Goal: Transaction & Acquisition: Purchase product/service

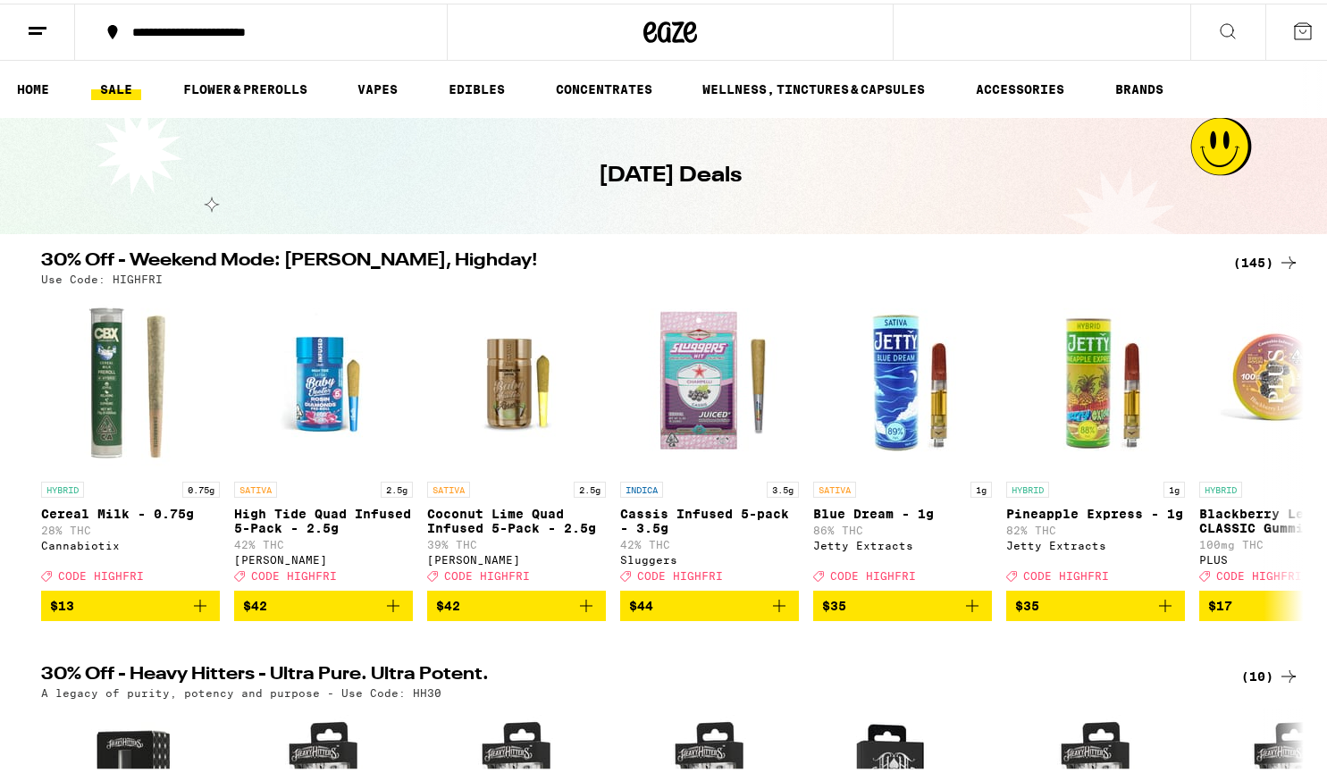
click at [1292, 36] on icon at bounding box center [1302, 27] width 21 height 21
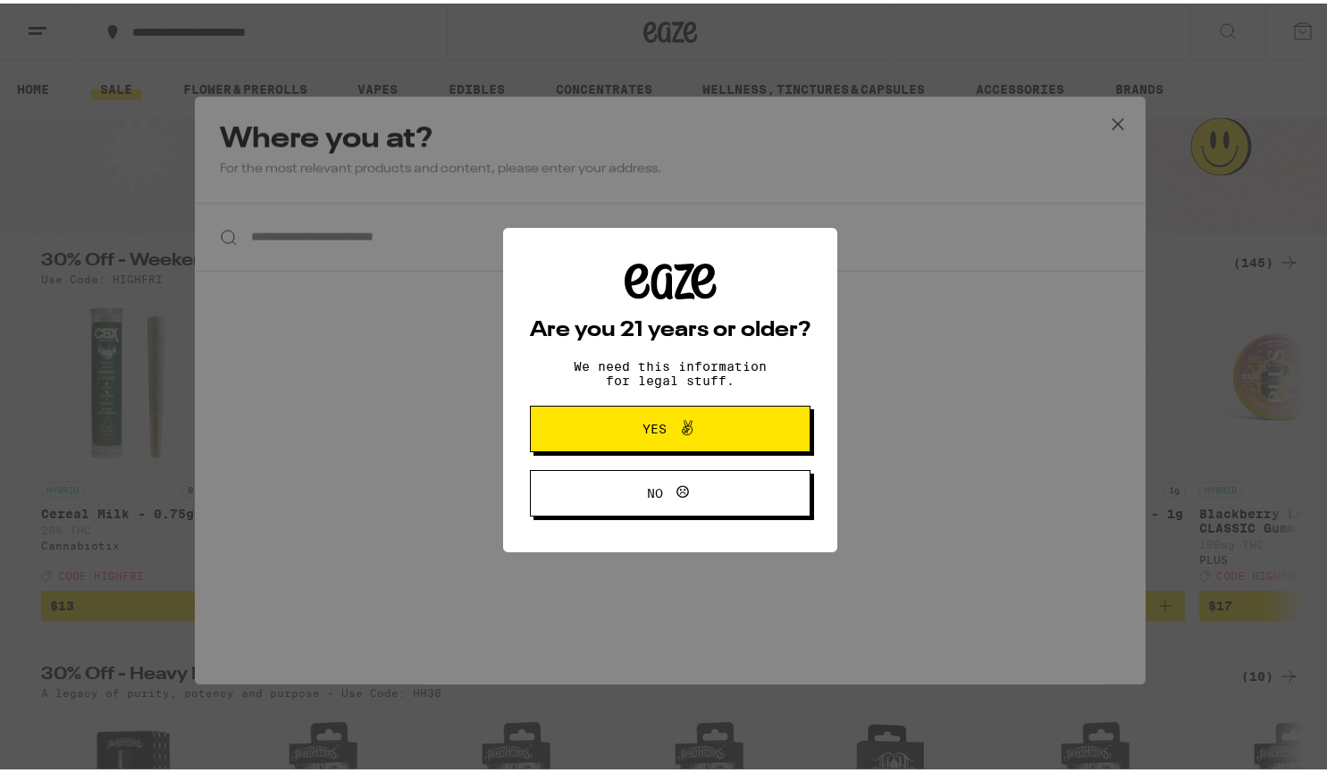
click at [653, 428] on span "Yes" at bounding box center [655, 425] width 24 height 13
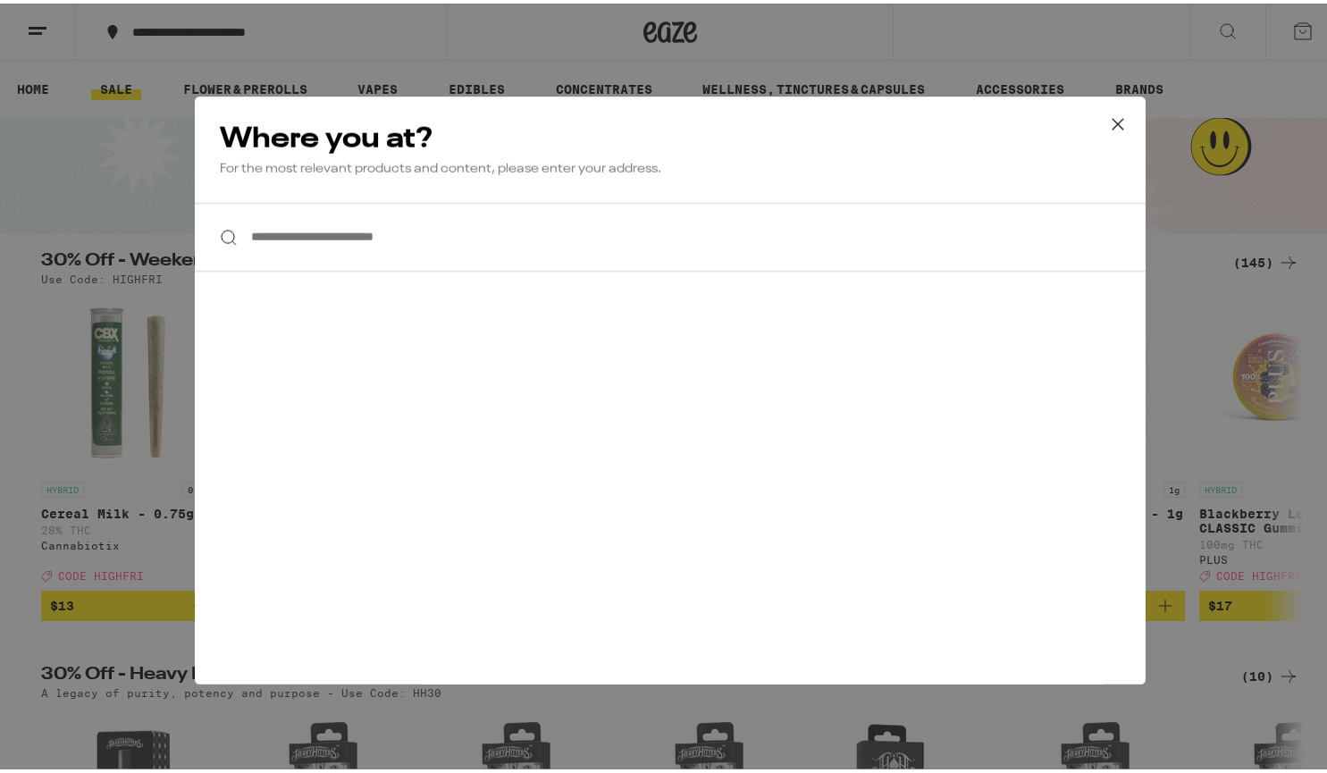
click at [378, 240] on input "**********" at bounding box center [670, 233] width 951 height 69
click at [1105, 118] on icon at bounding box center [1118, 120] width 27 height 27
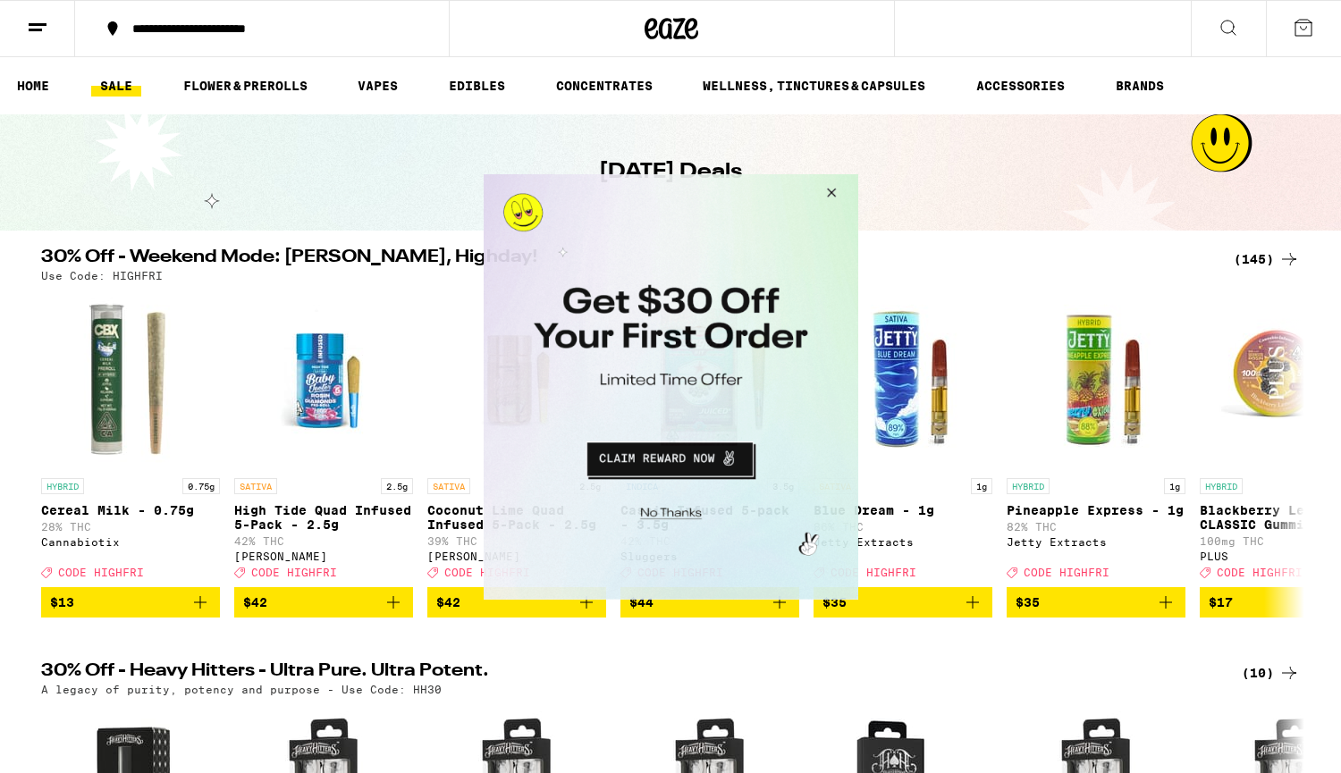
click at [834, 186] on button "Close Modal" at bounding box center [827, 194] width 48 height 43
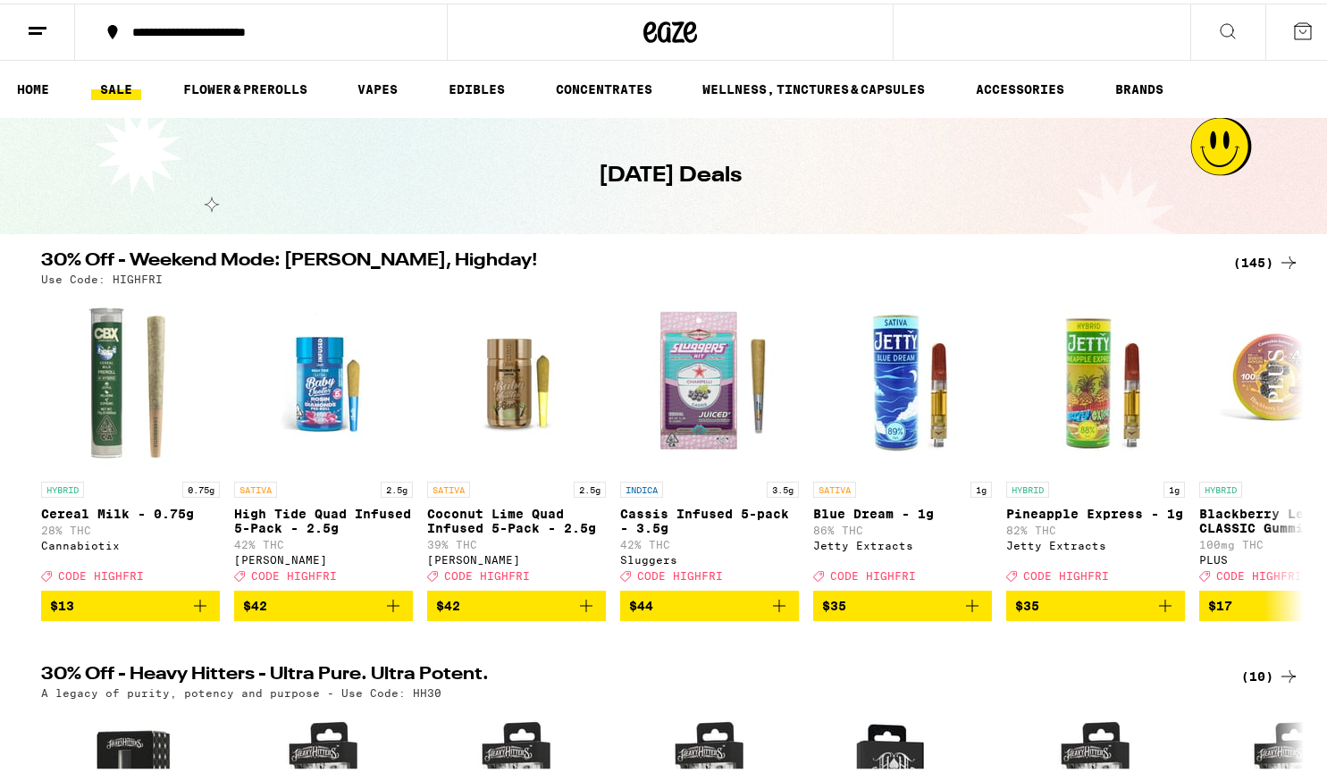
click at [37, 24] on line at bounding box center [38, 24] width 18 height 0
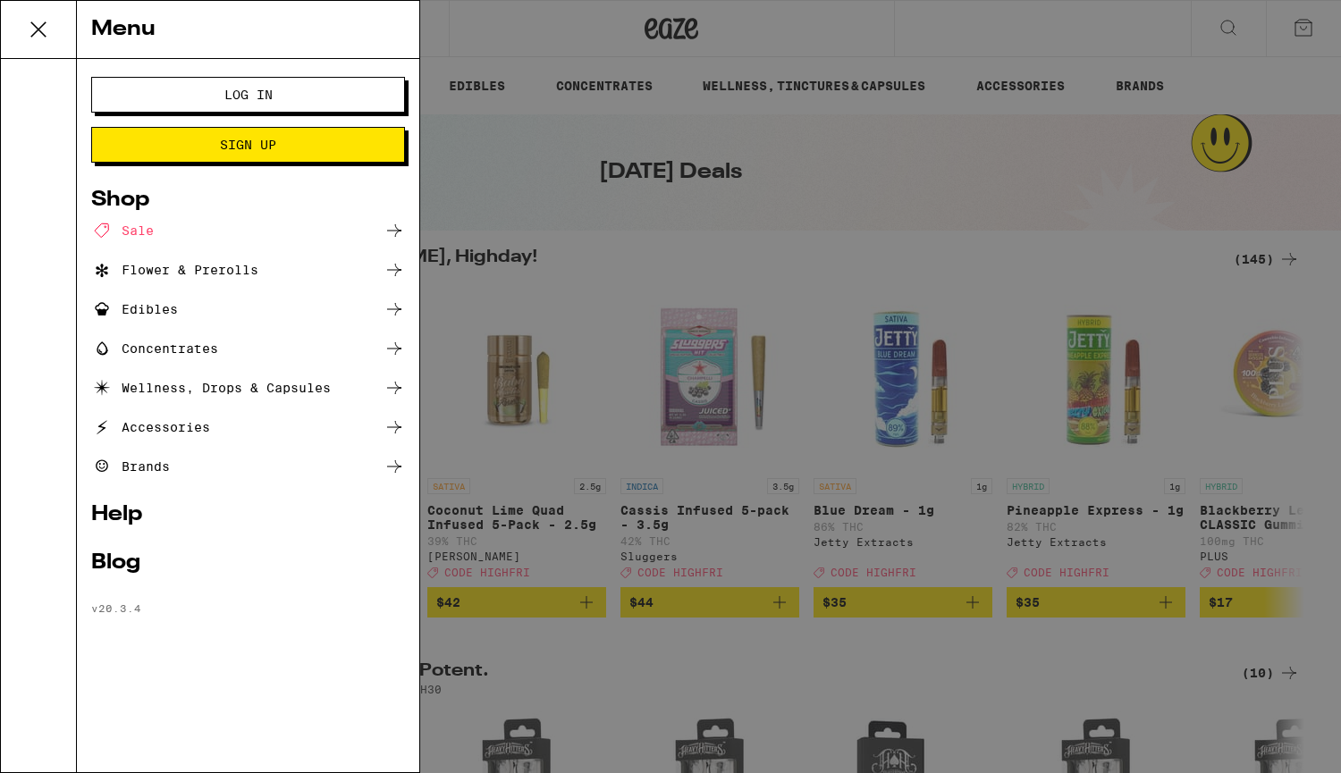
click at [231, 105] on button "Log In" at bounding box center [248, 95] width 314 height 36
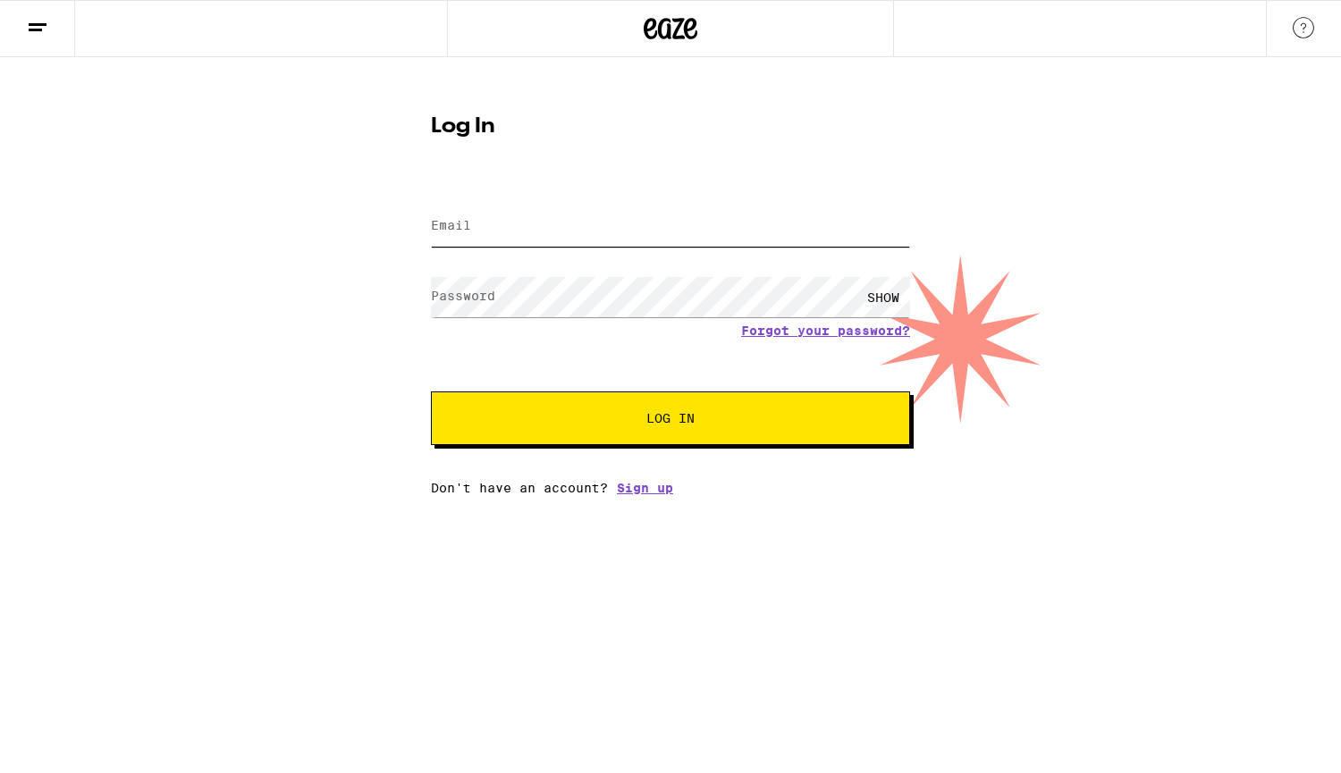
click at [492, 217] on input "Email" at bounding box center [670, 226] width 479 height 40
type input "[EMAIL_ADDRESS][DOMAIN_NAME]"
click at [694, 413] on span "Log In" at bounding box center [670, 418] width 48 height 13
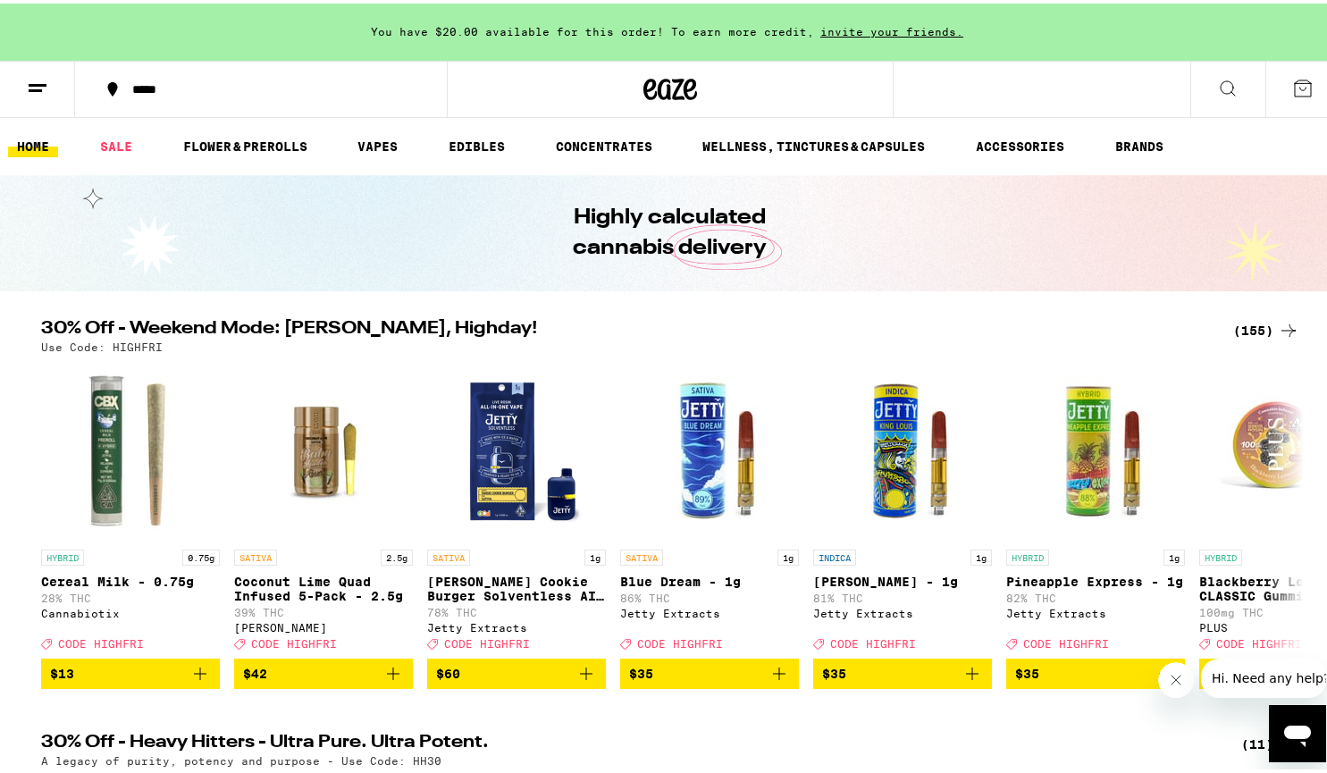
scroll to position [179, 0]
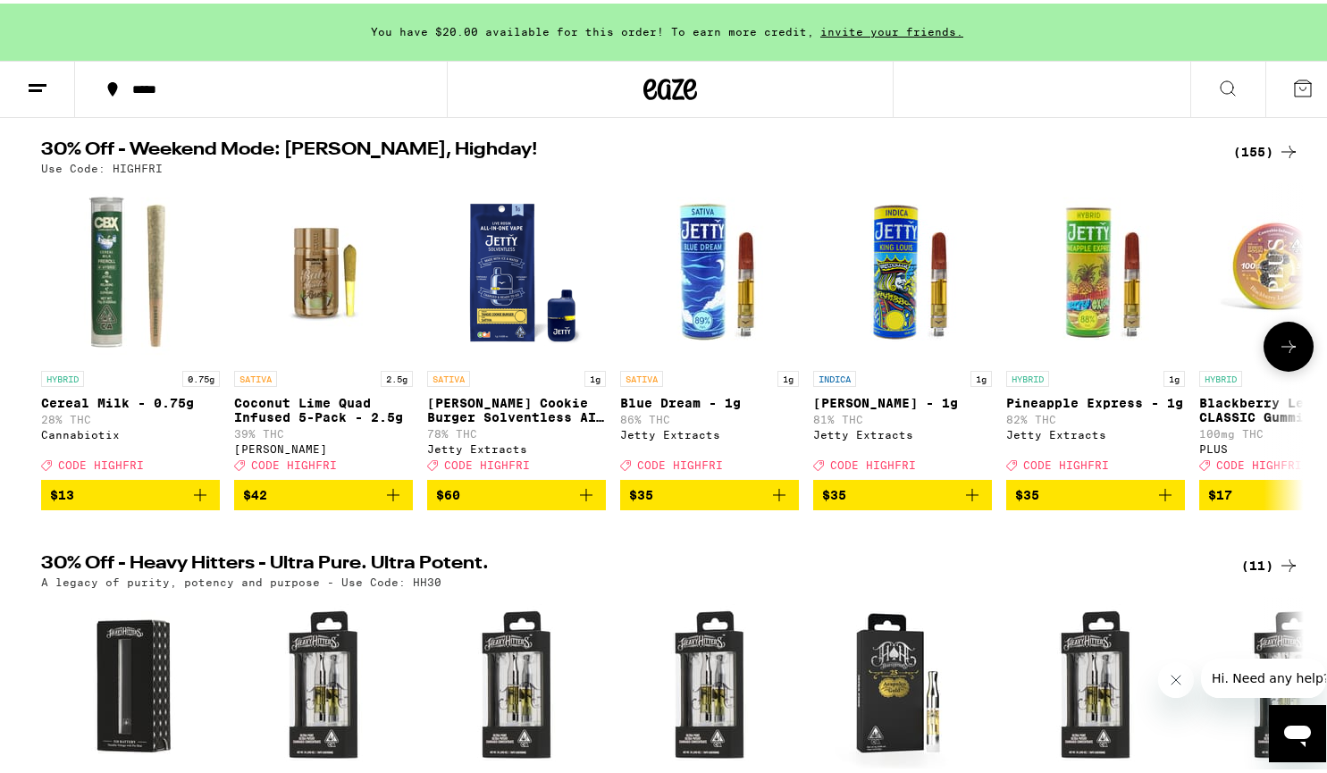
click at [1279, 348] on icon at bounding box center [1288, 342] width 21 height 21
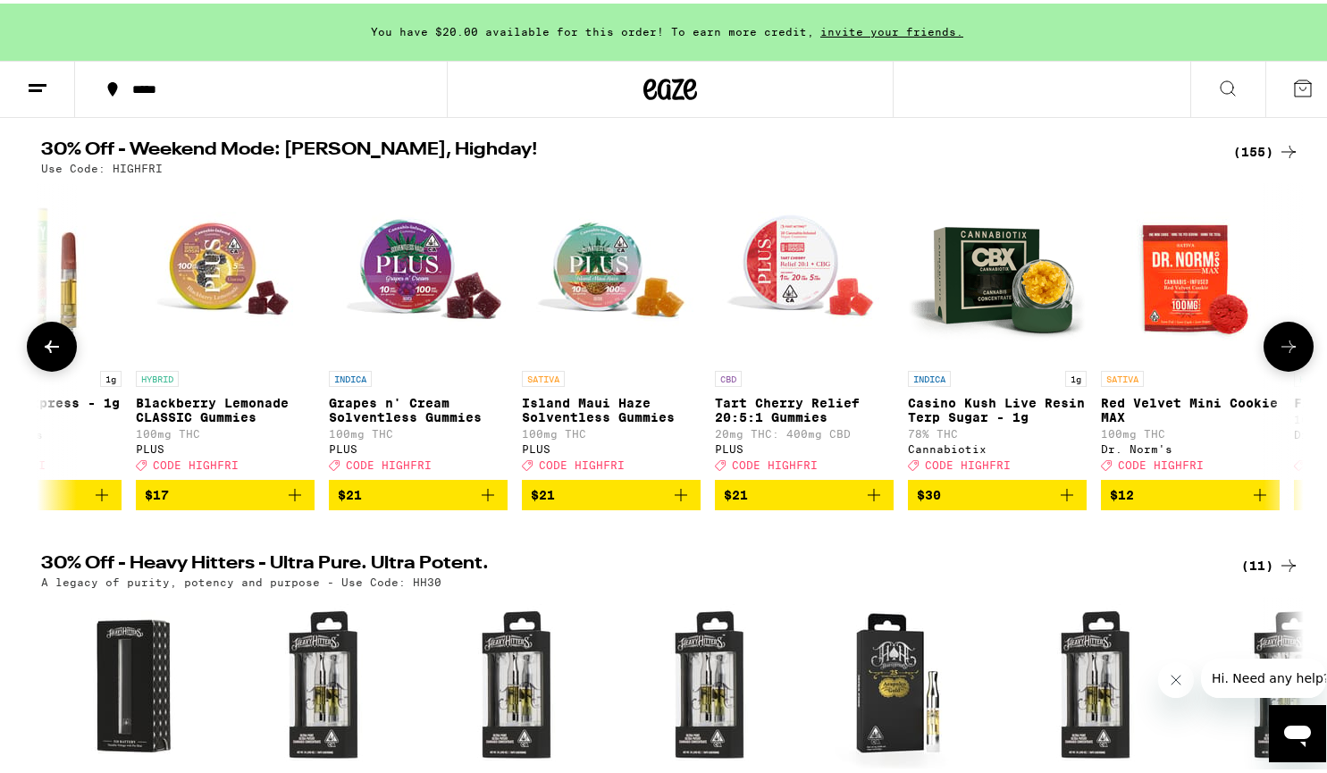
click at [1282, 349] on icon at bounding box center [1288, 342] width 21 height 21
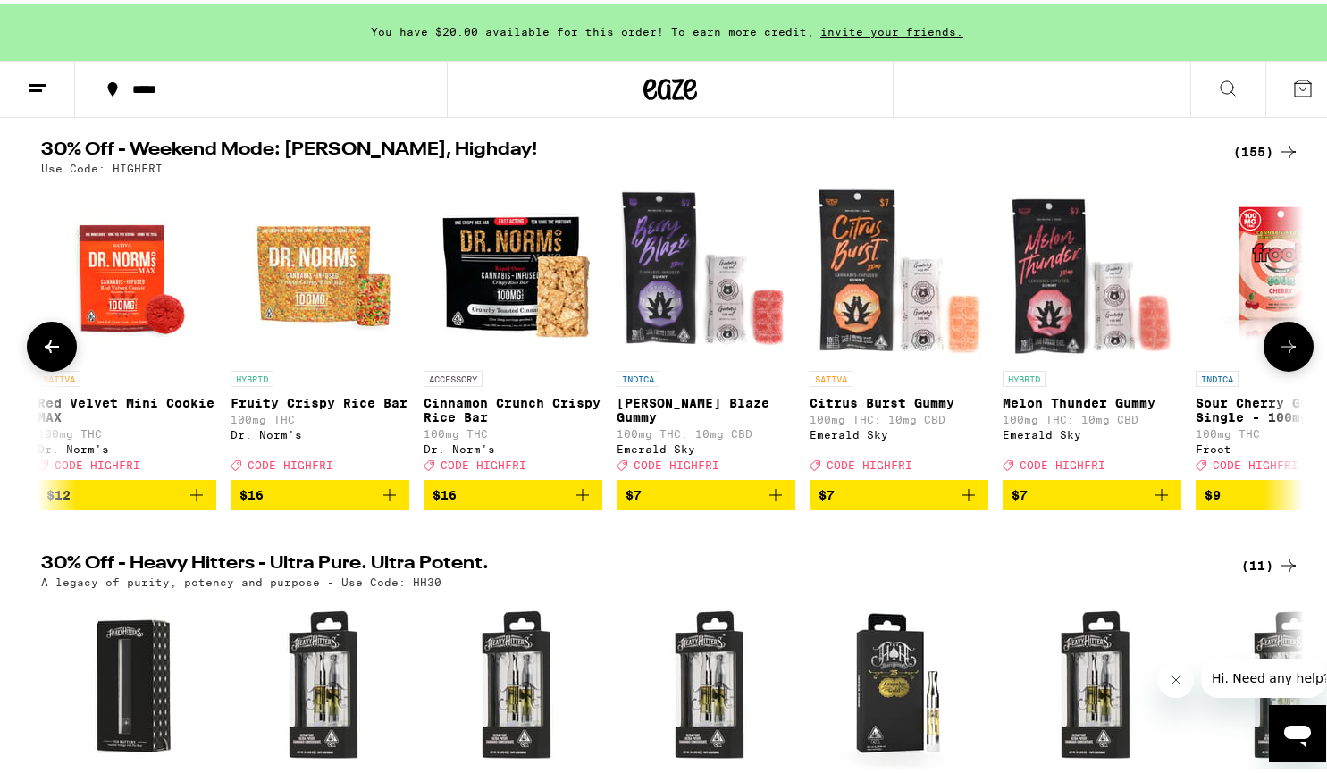
click at [1282, 349] on icon at bounding box center [1288, 342] width 21 height 21
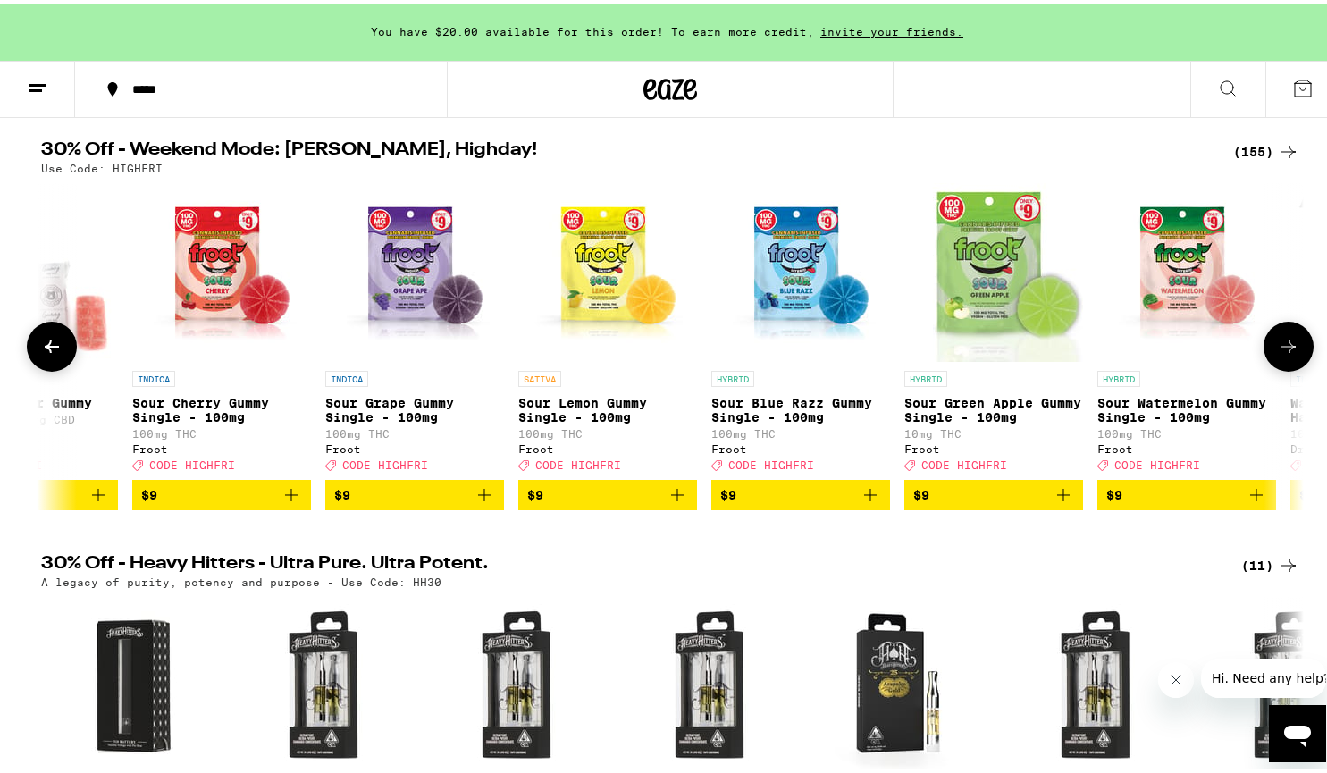
click at [1282, 349] on icon at bounding box center [1288, 342] width 21 height 21
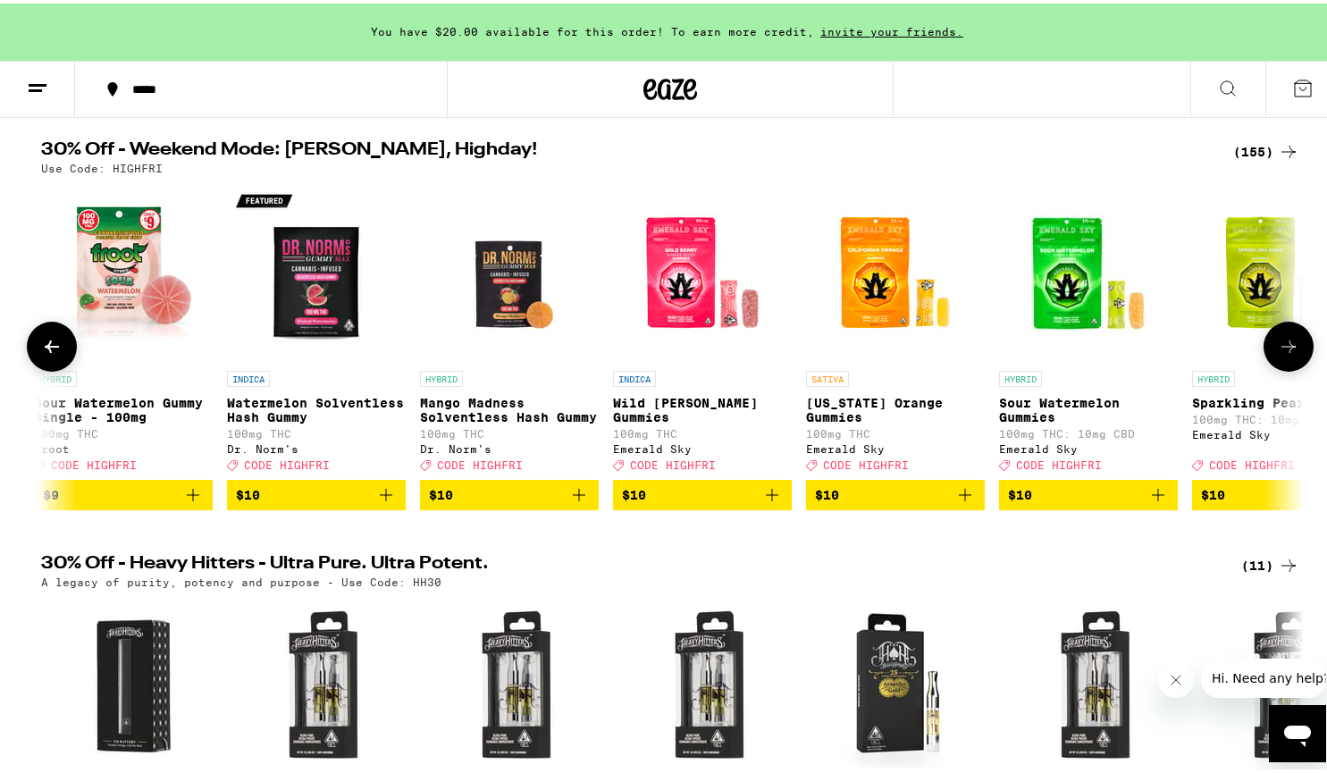
click at [1282, 349] on icon at bounding box center [1288, 342] width 21 height 21
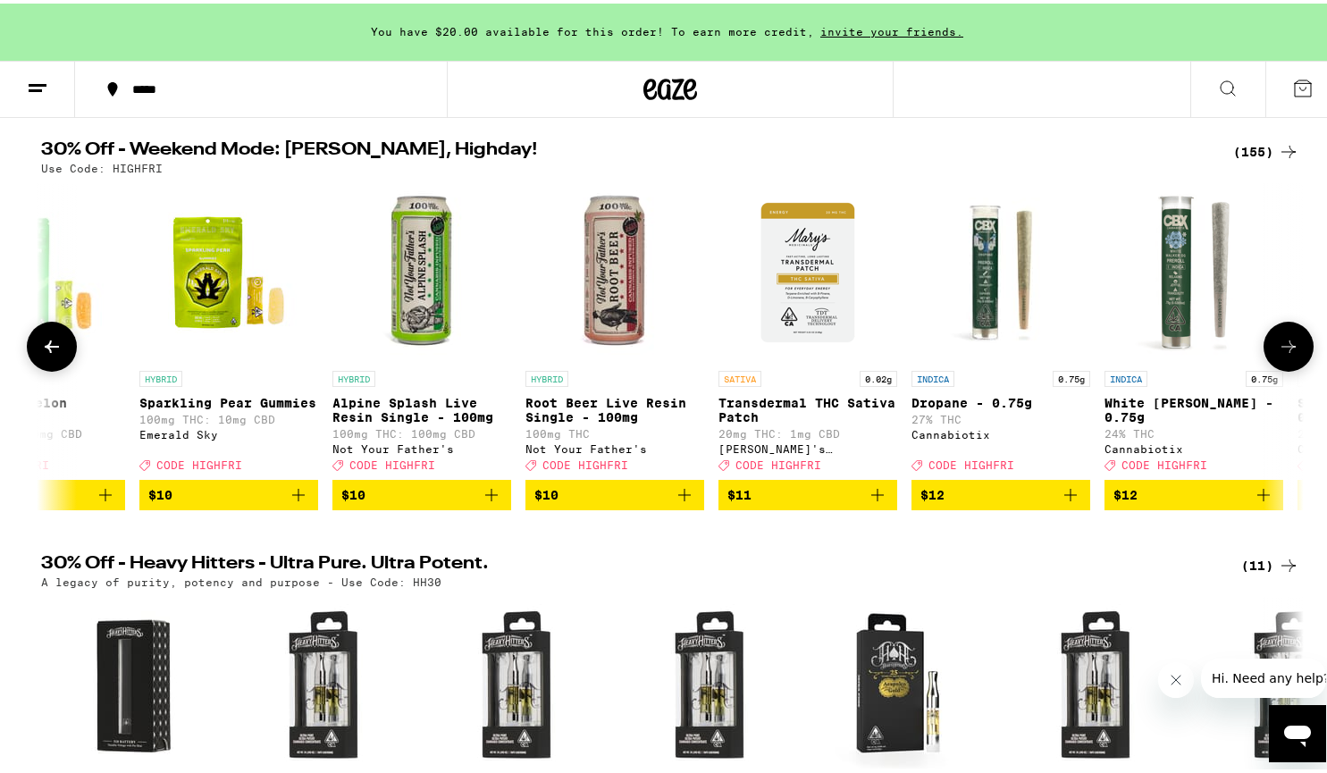
scroll to position [0, 5318]
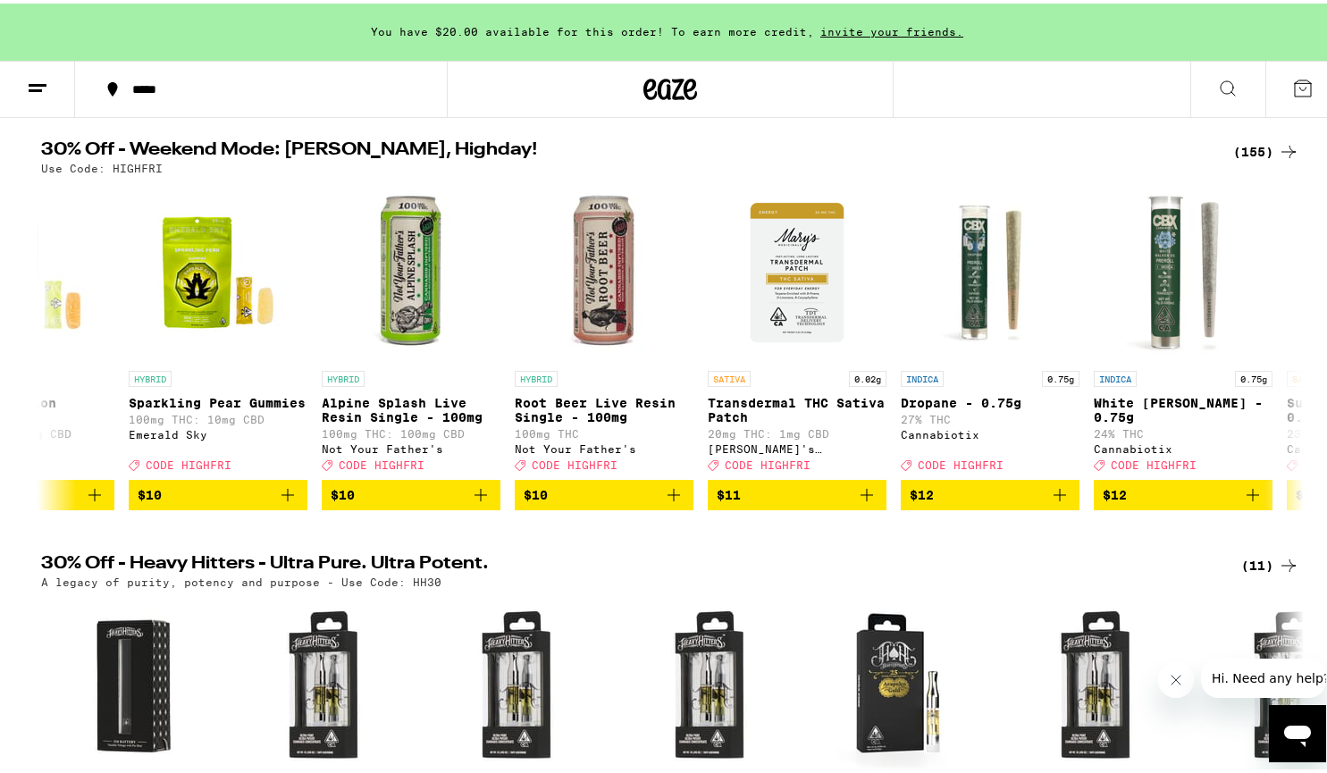
click at [1243, 147] on div "(155)" at bounding box center [1266, 148] width 66 height 21
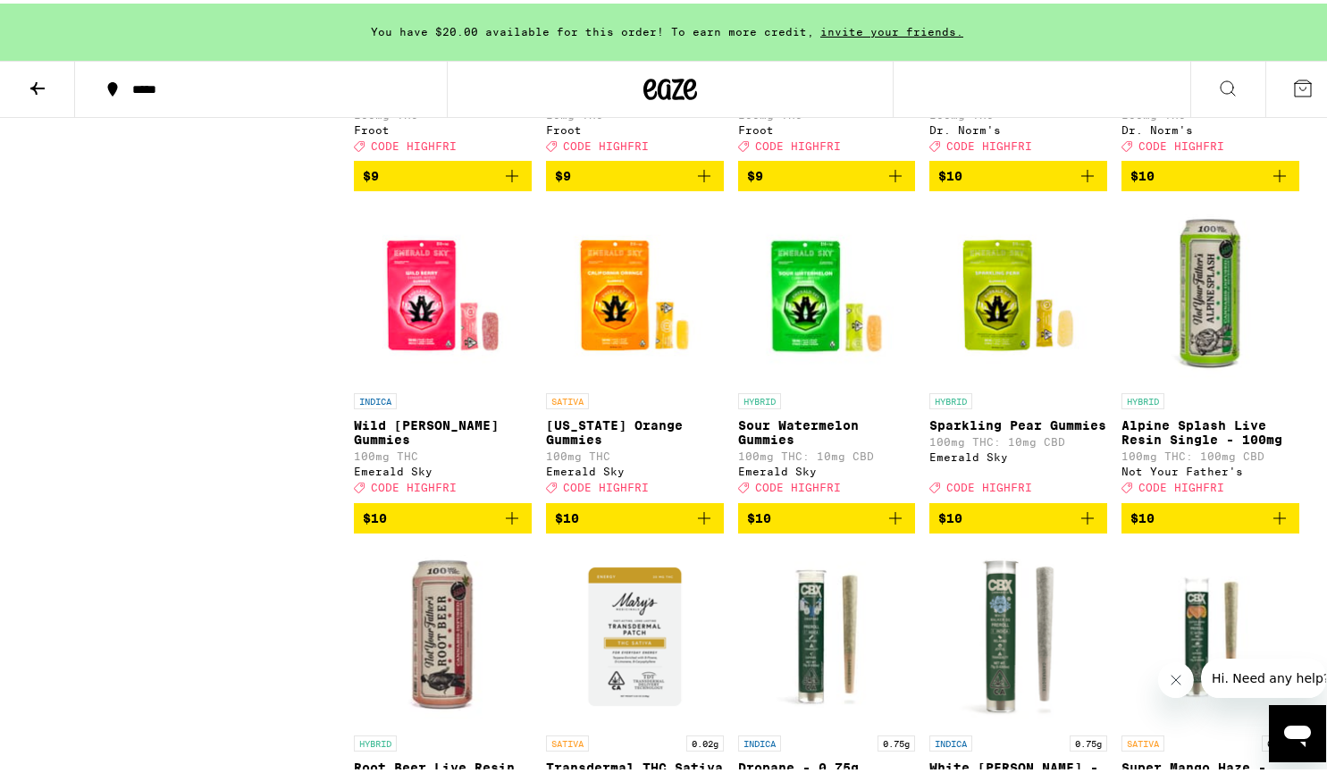
scroll to position [1787, 0]
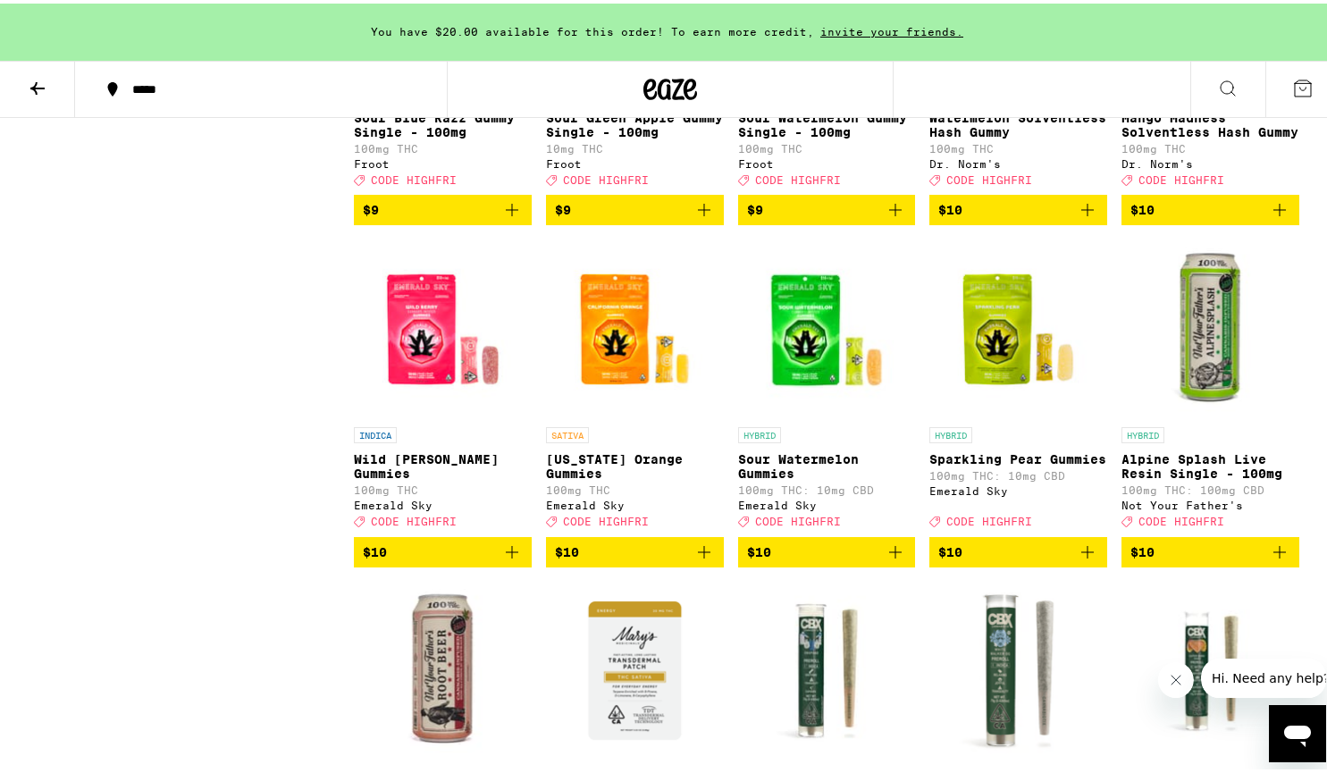
click at [1193, 559] on span "$10" at bounding box center [1211, 548] width 160 height 21
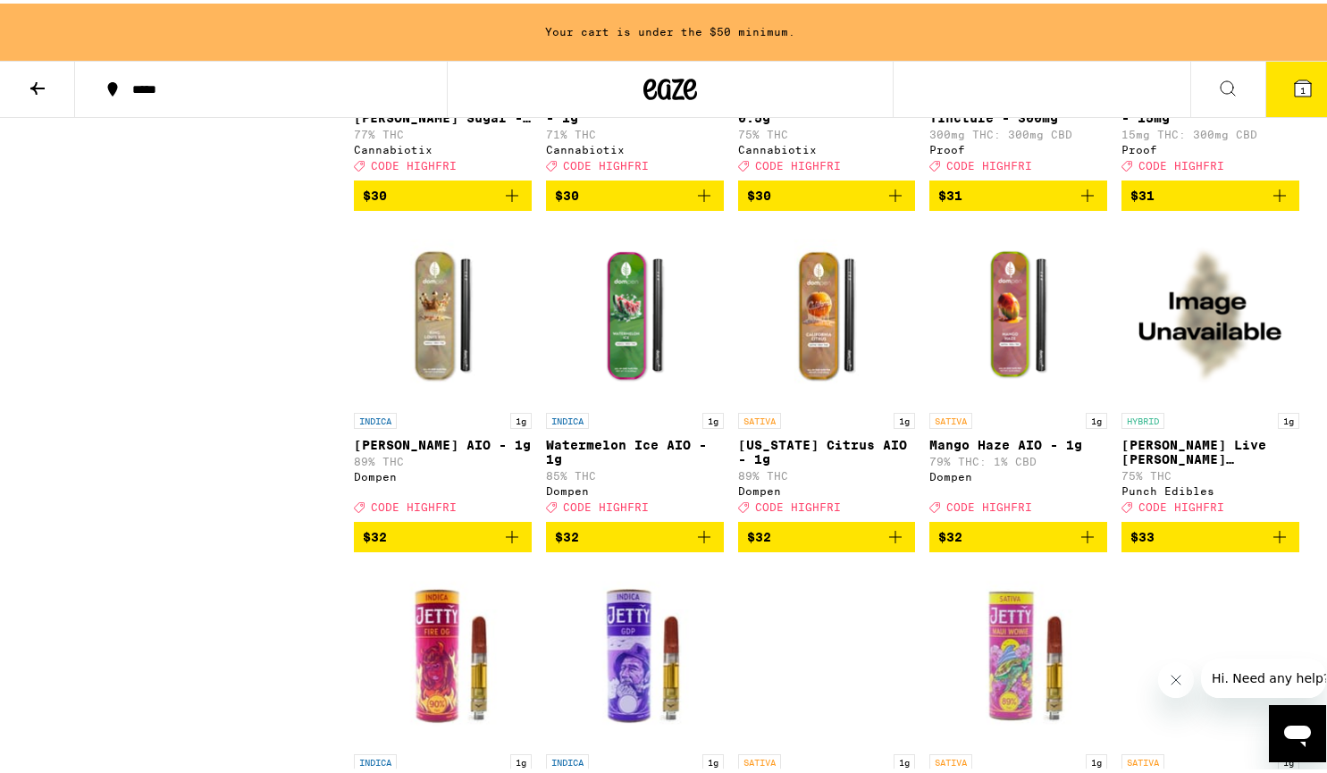
scroll to position [8043, 0]
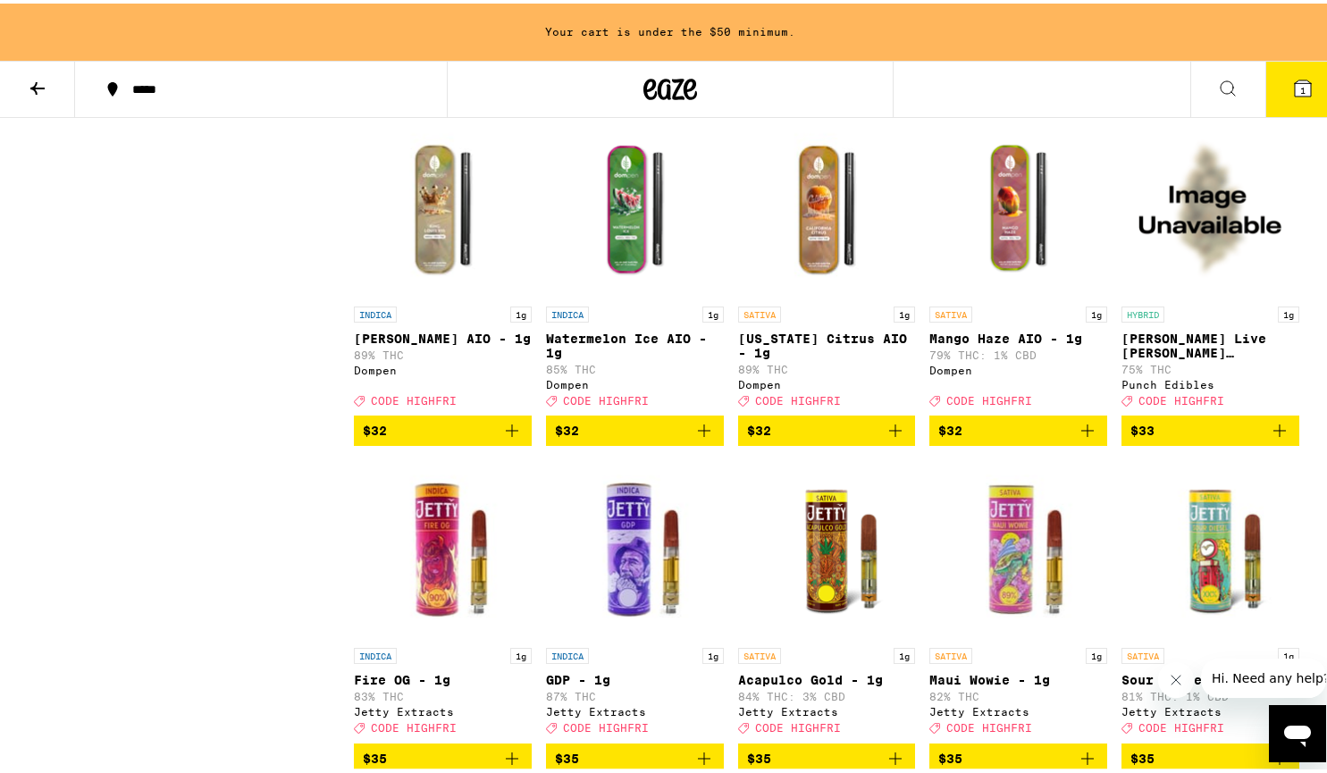
click at [990, 438] on span "$32" at bounding box center [1018, 426] width 160 height 21
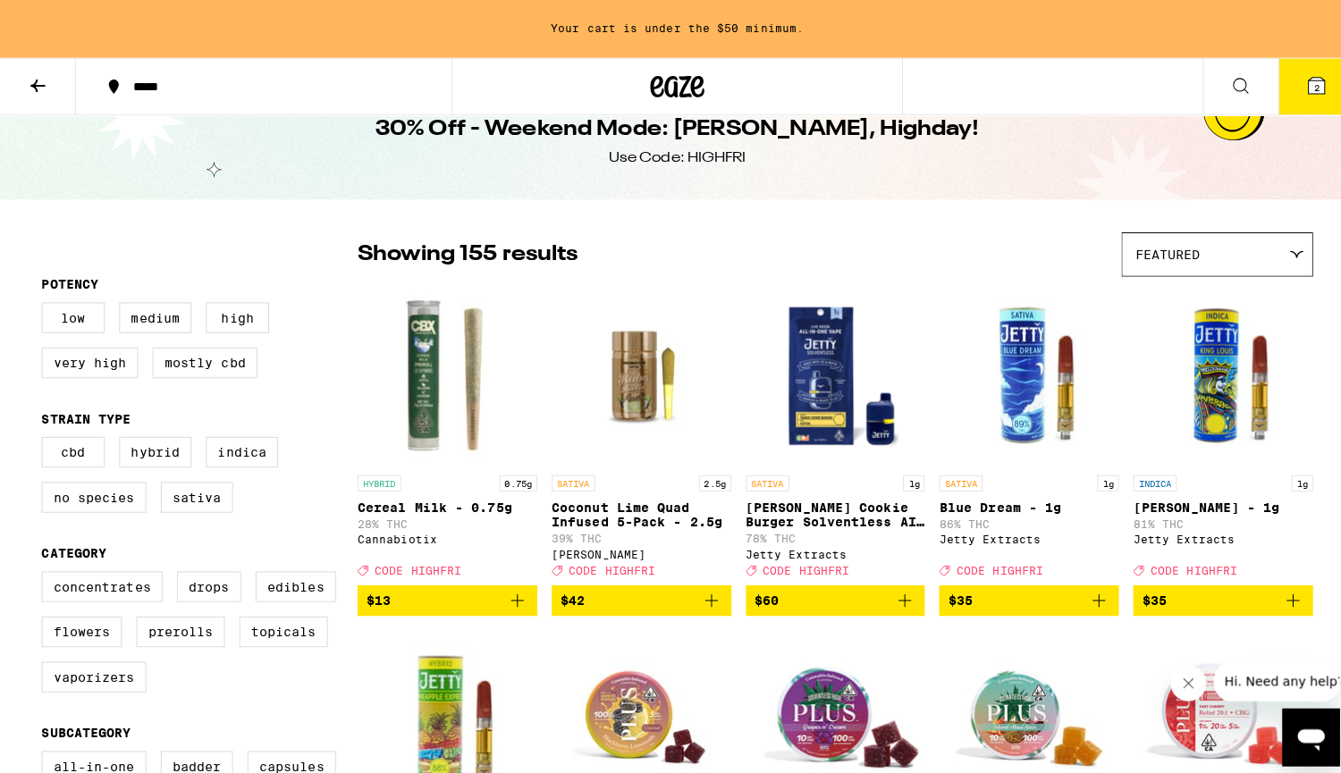
scroll to position [0, 0]
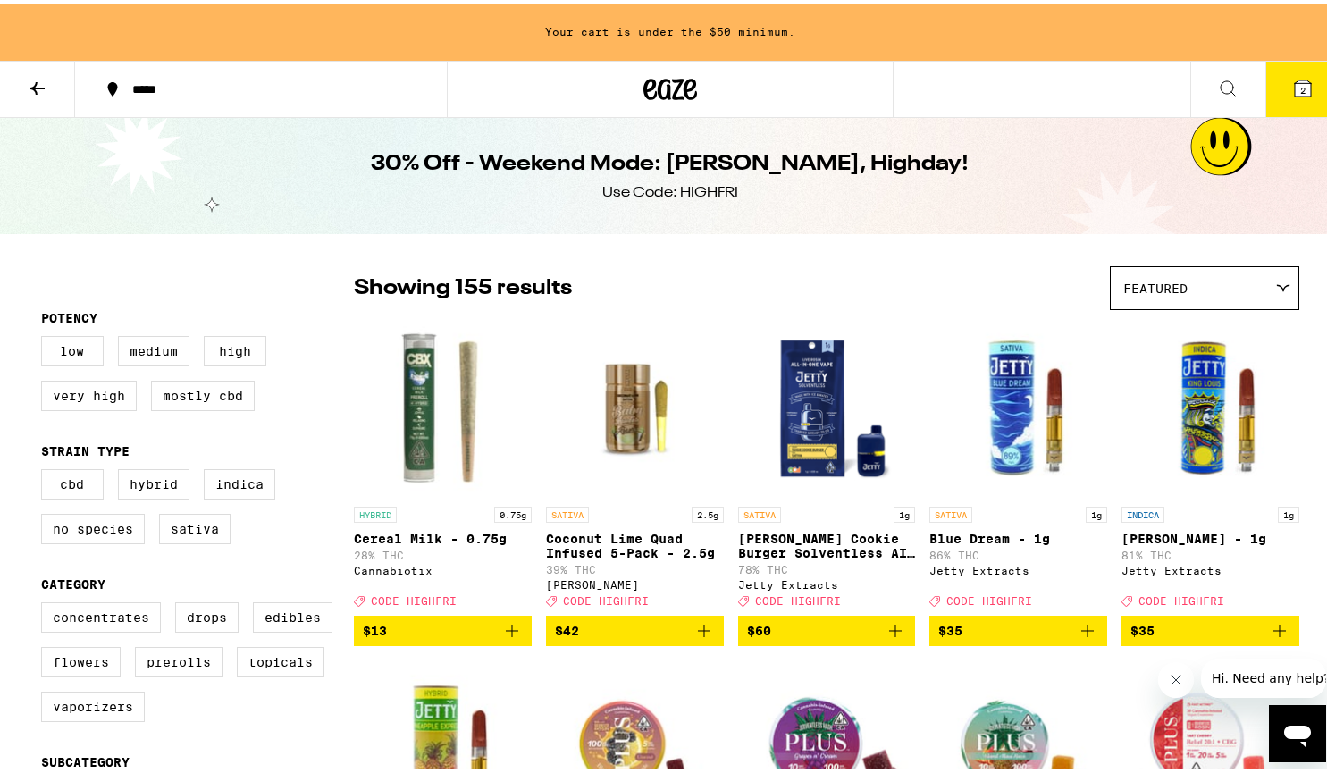
click at [1139, 283] on span "Featured" at bounding box center [1155, 285] width 64 height 14
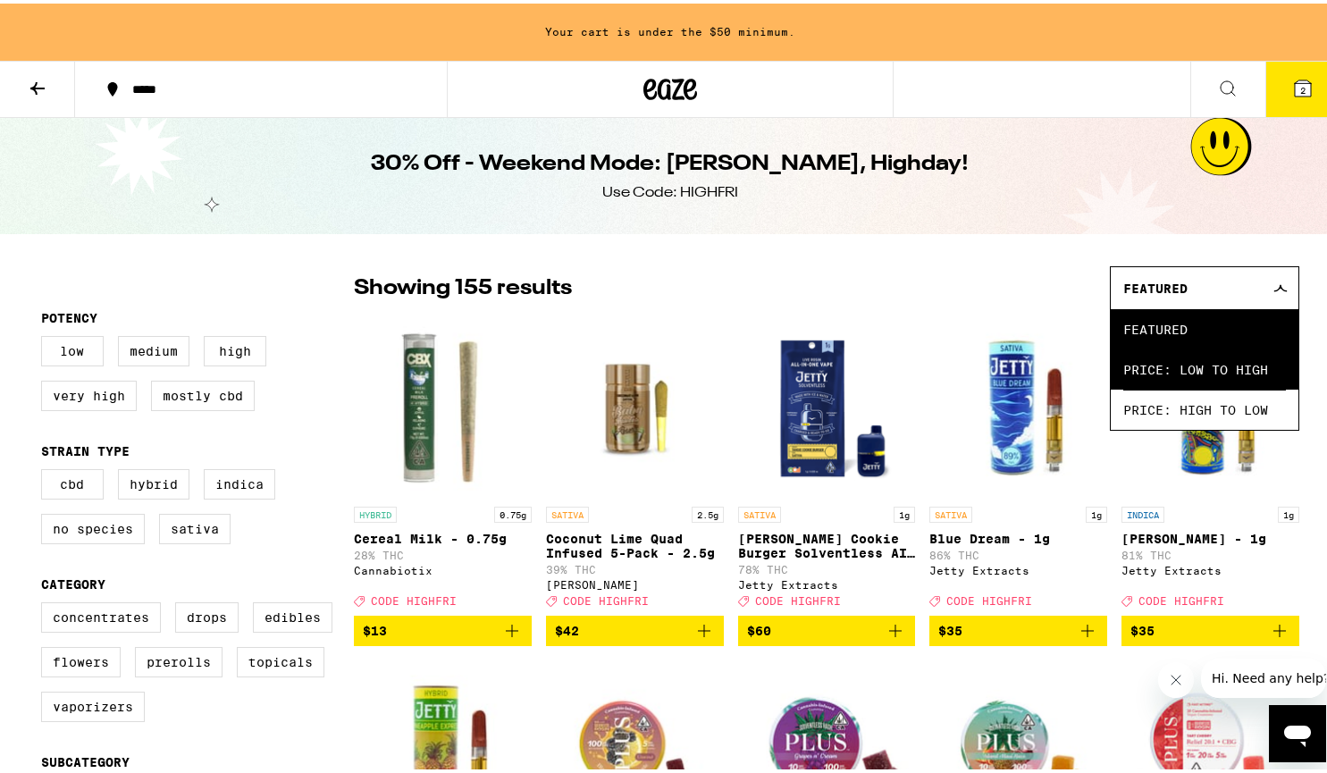
click at [1197, 368] on span "Price: Low to High" at bounding box center [1204, 366] width 163 height 40
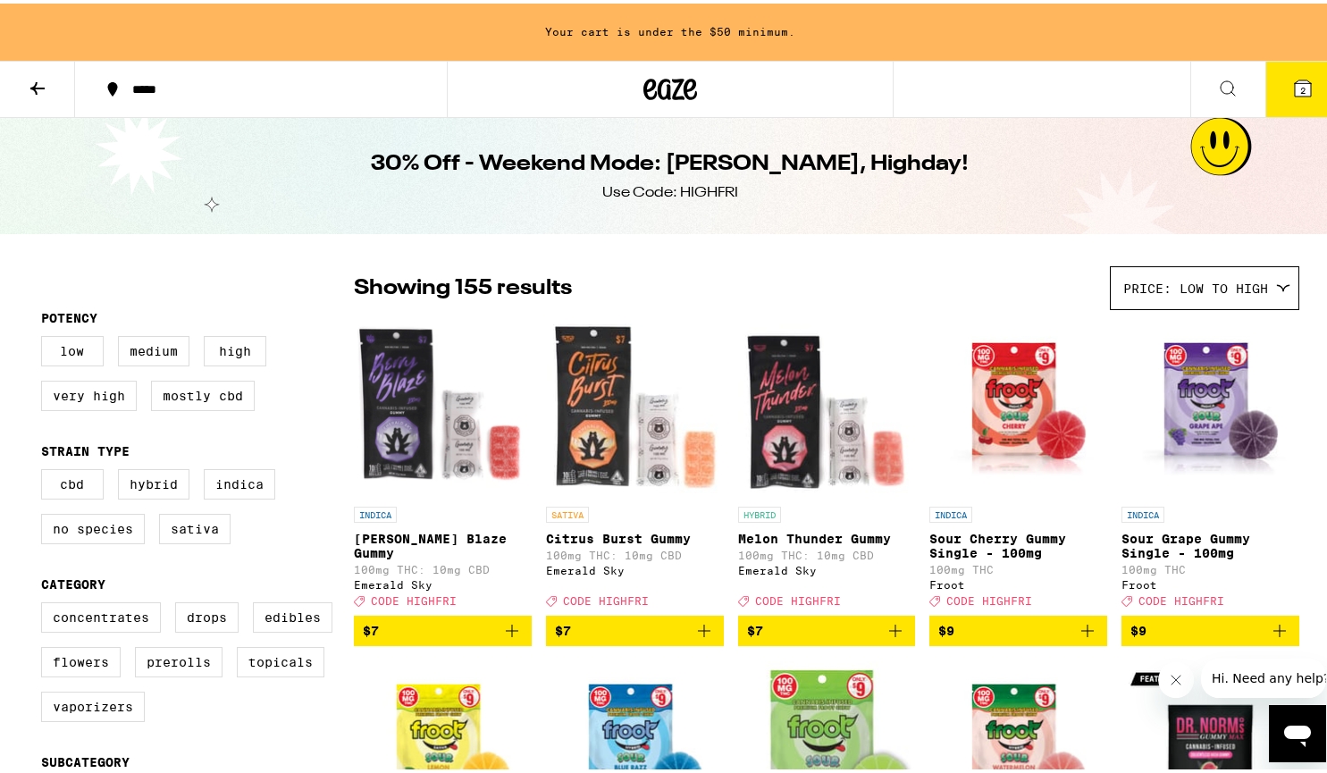
click at [819, 638] on span "$7" at bounding box center [827, 627] width 160 height 21
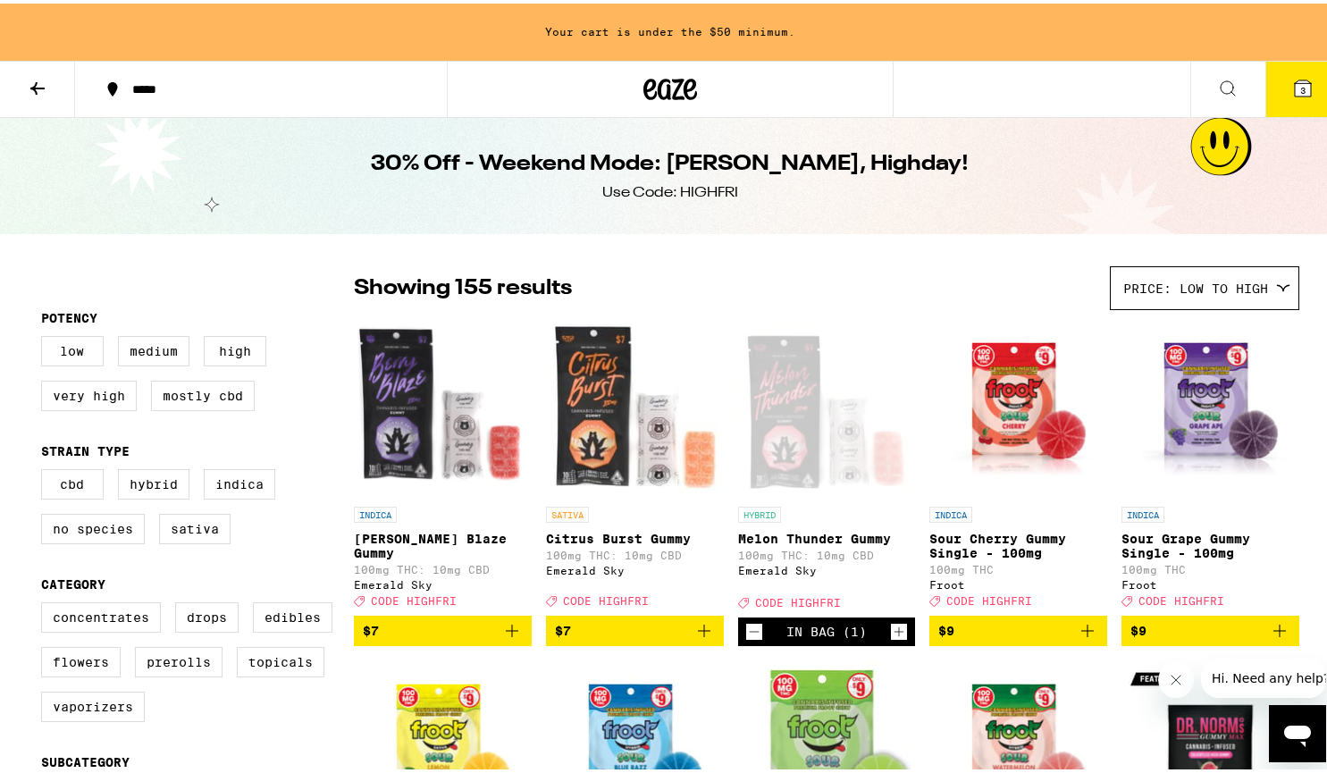
click at [1295, 85] on icon at bounding box center [1303, 85] width 16 height 16
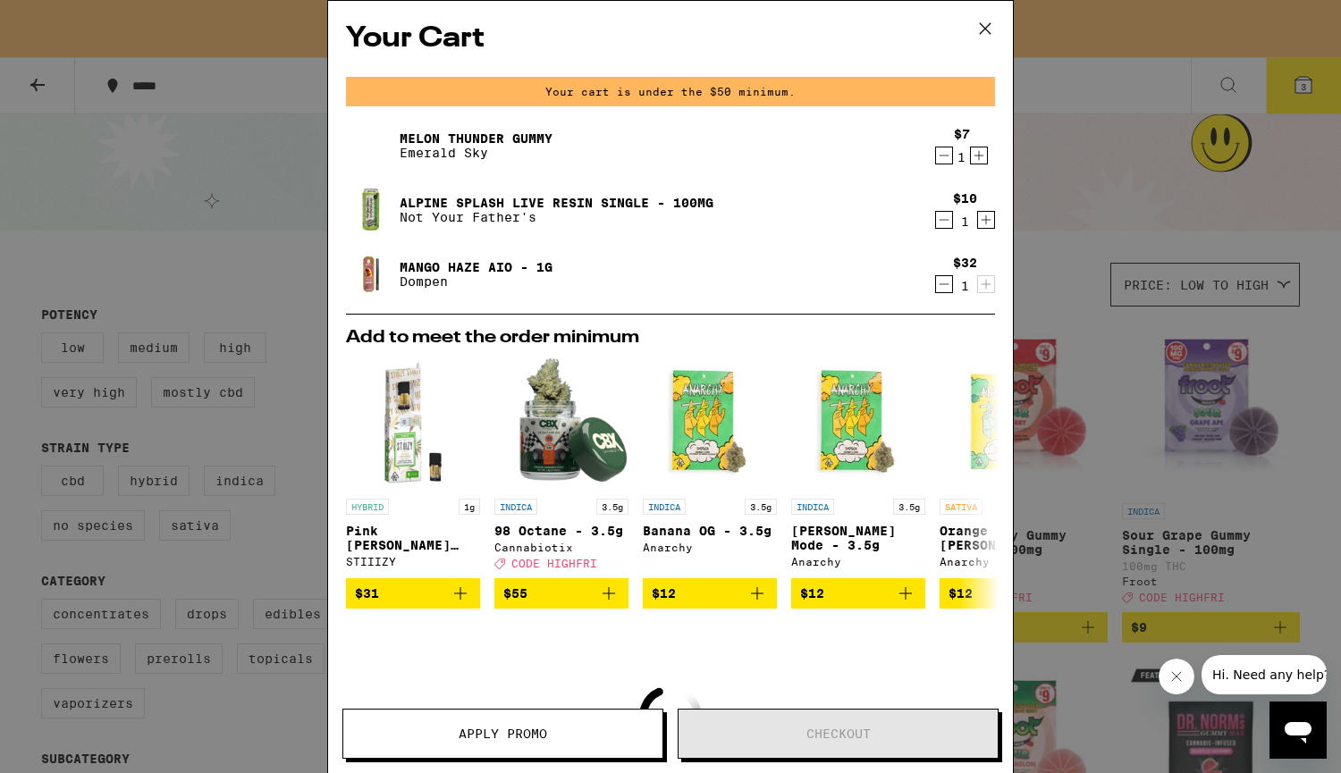
click at [936, 156] on icon "Decrement" at bounding box center [944, 155] width 16 height 21
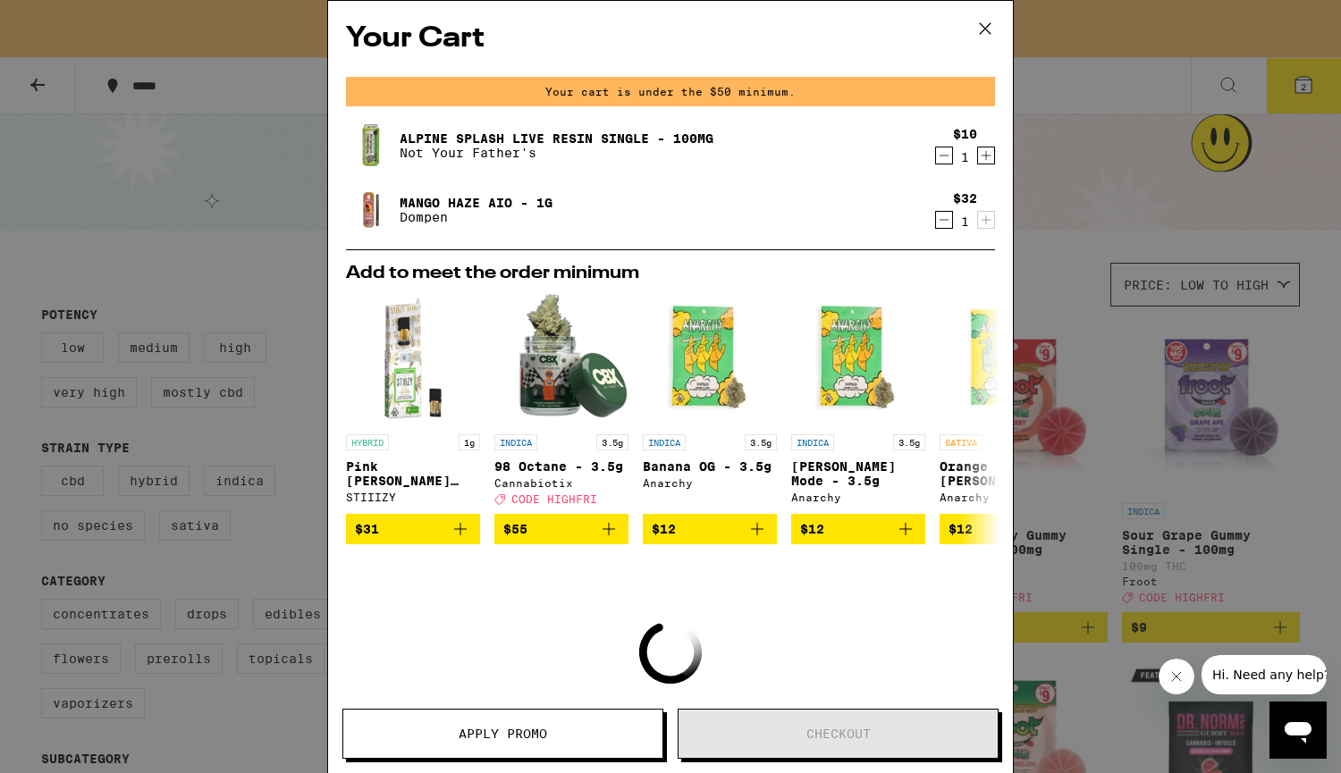
click at [985, 26] on icon at bounding box center [984, 28] width 27 height 27
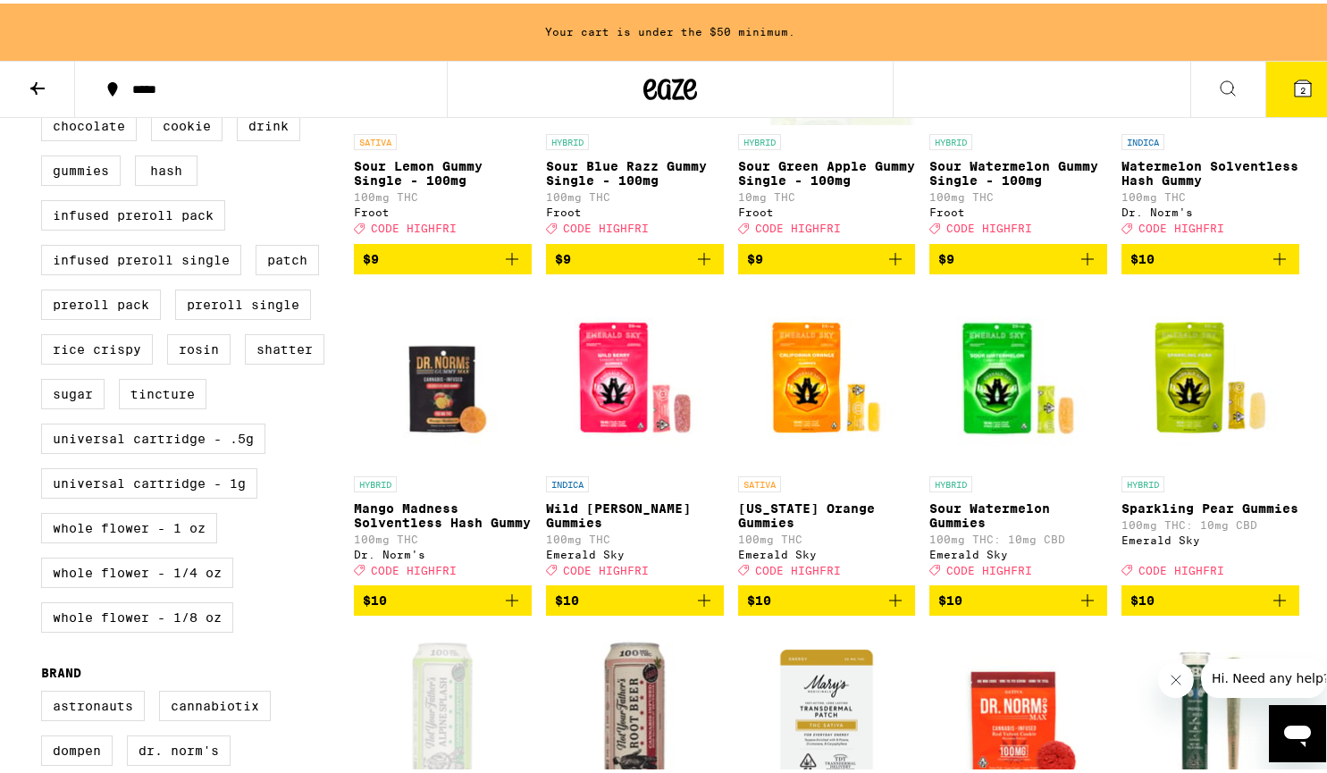
scroll to position [715, 0]
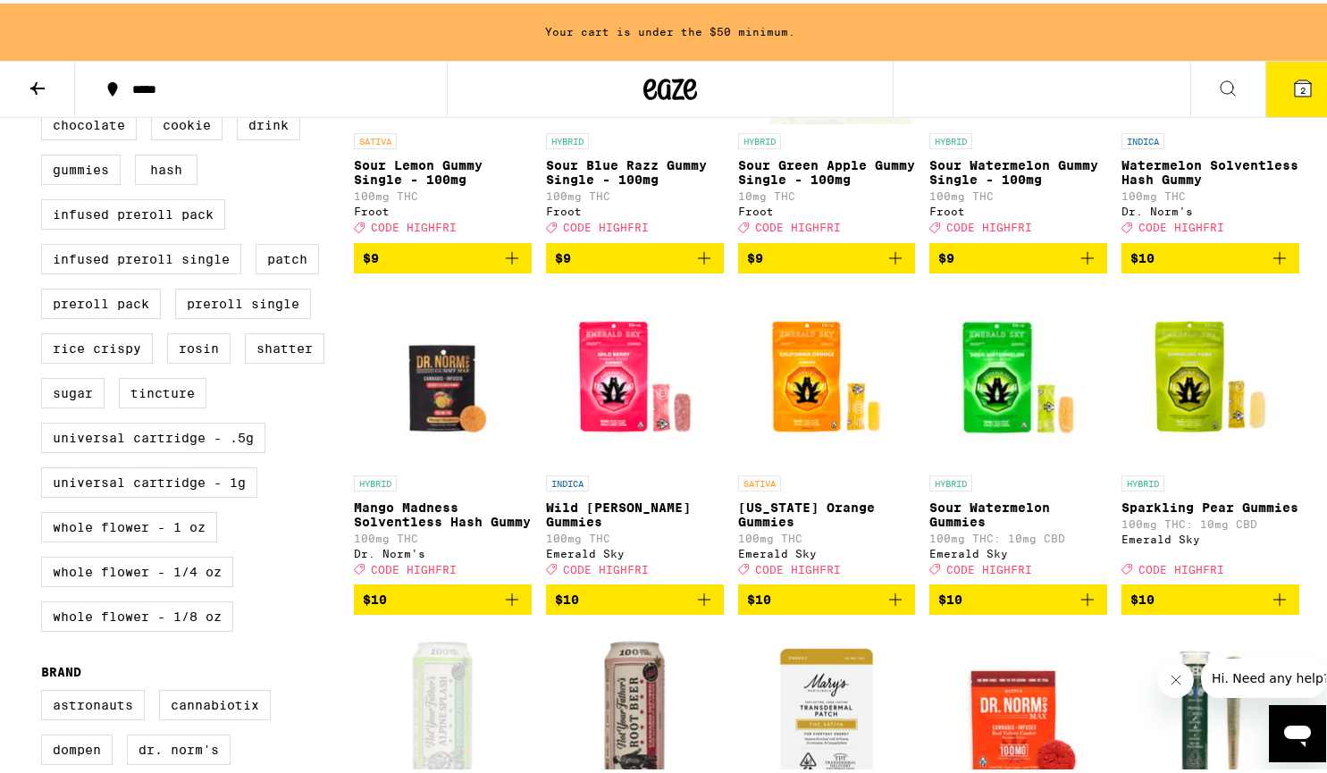
click at [387, 607] on span "$10" at bounding box center [443, 595] width 160 height 21
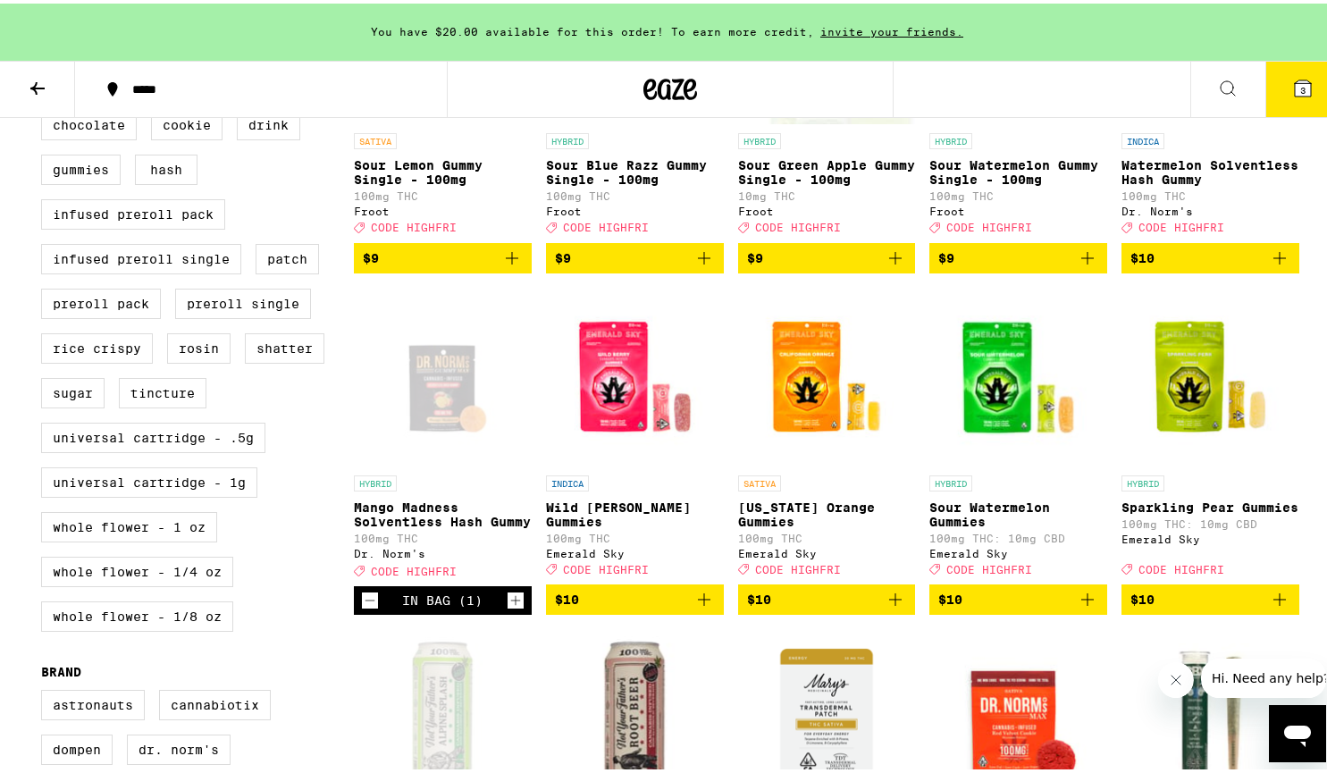
click at [1300, 81] on span "3" at bounding box center [1302, 86] width 5 height 11
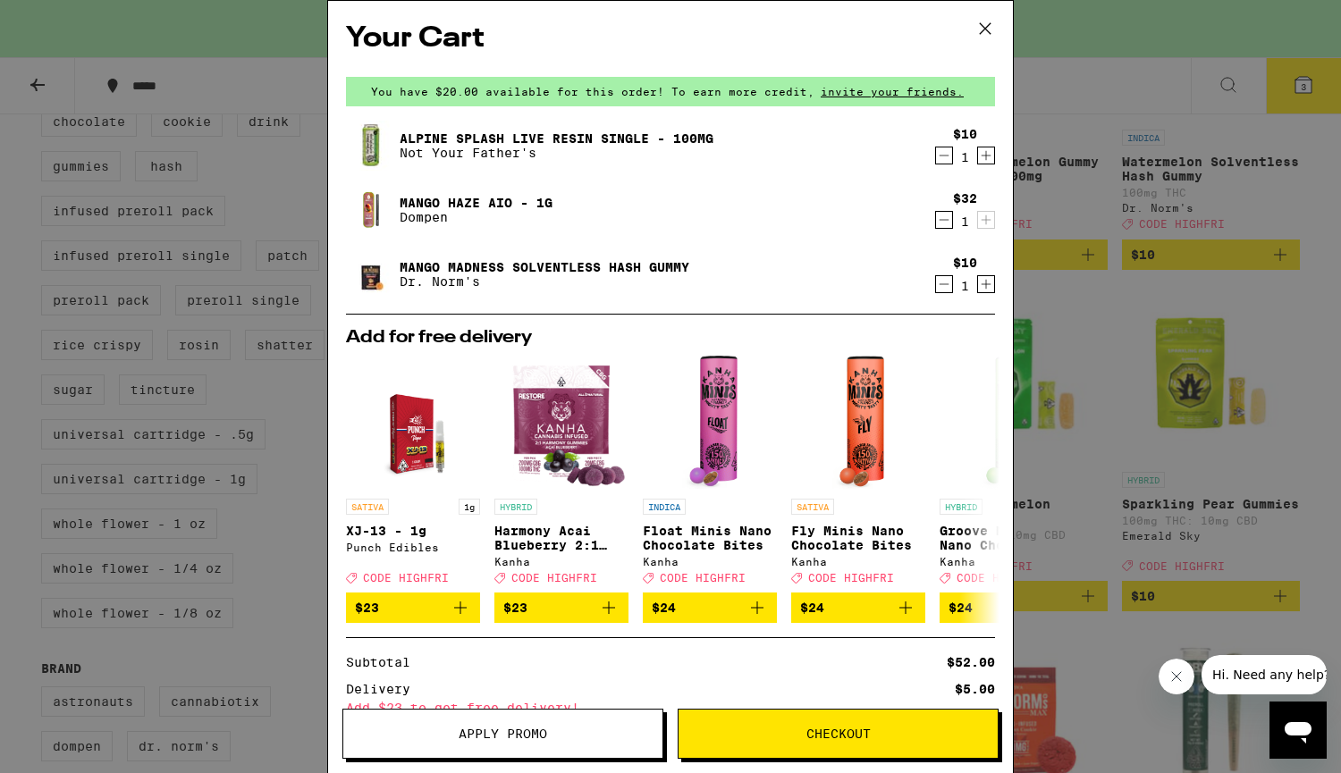
click at [1130, 145] on div "Your Cart You have $20.00 available for this order! To earn more credit, invite…" at bounding box center [670, 386] width 1341 height 773
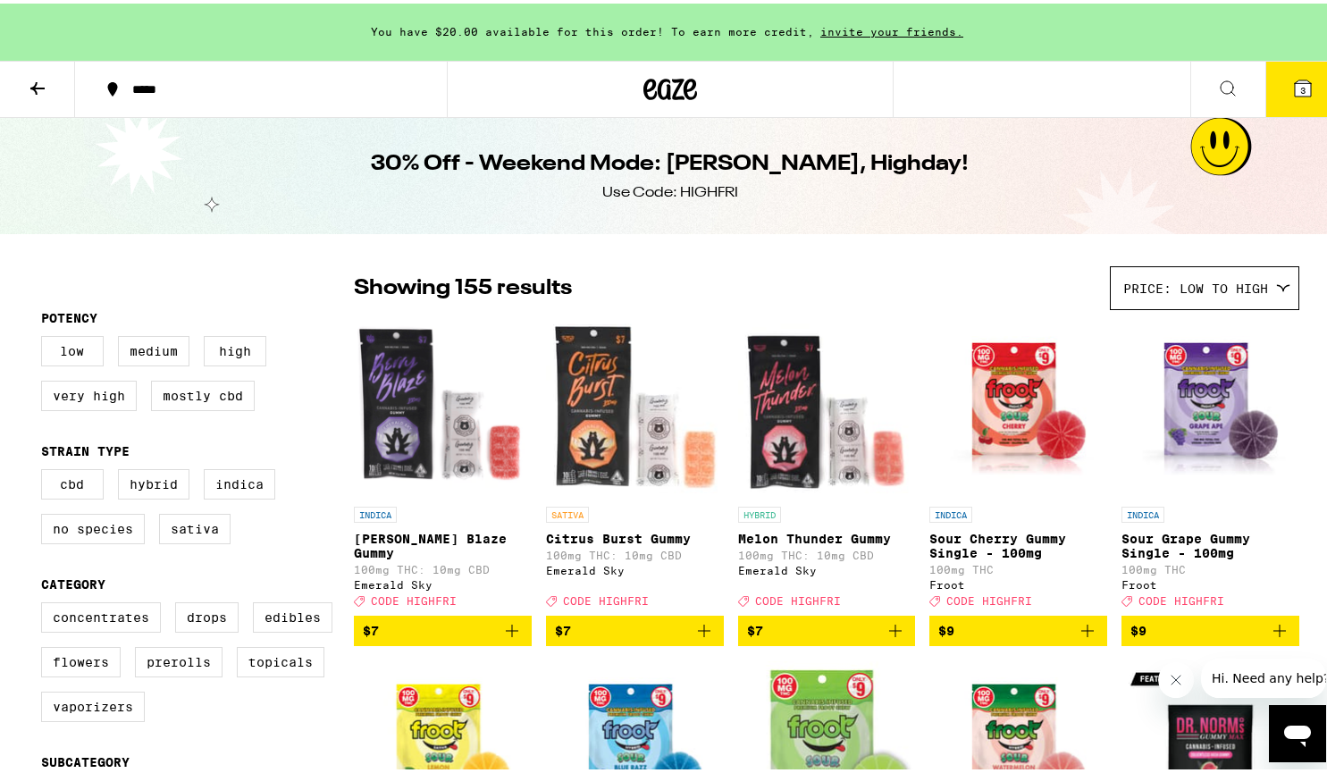
click at [1282, 97] on button "3" at bounding box center [1302, 85] width 75 height 55
